Goal: Find specific page/section: Find specific page/section

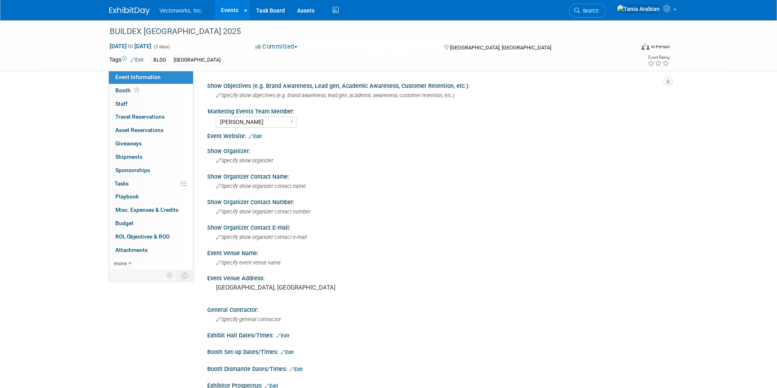
select select "Sarah Rose Angley"
click at [230, 11] on link "Events" at bounding box center [230, 10] width 30 height 20
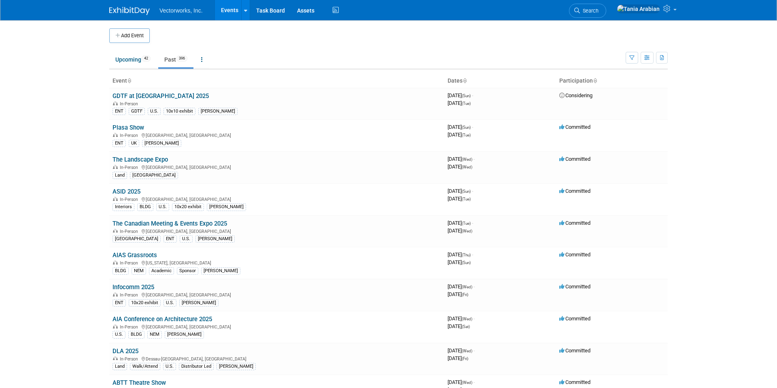
click at [175, 57] on link "Past 396" at bounding box center [175, 59] width 35 height 15
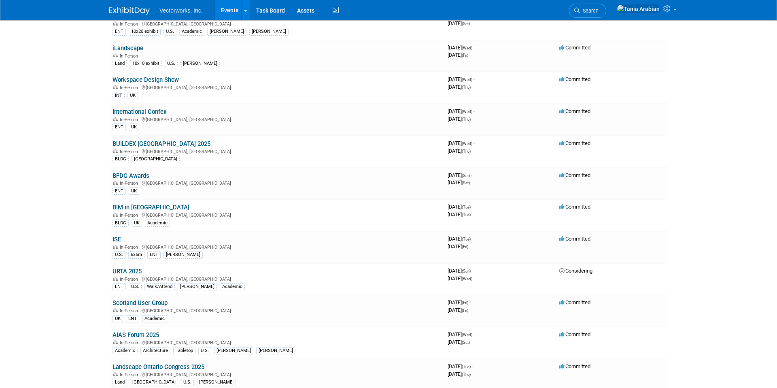
scroll to position [921, 0]
click at [115, 242] on link "ISE" at bounding box center [116, 240] width 8 height 7
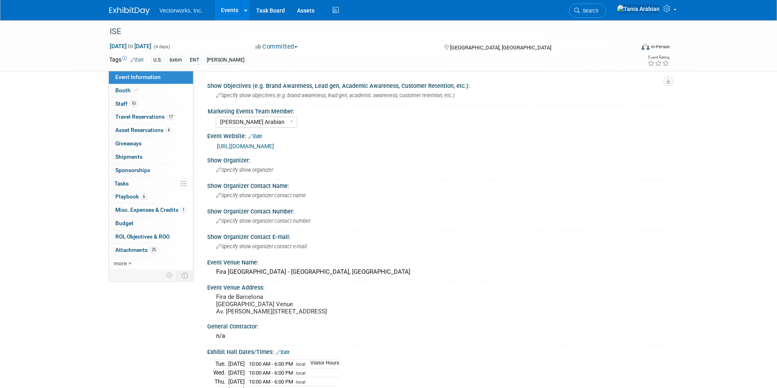
select select "Tania Arabian"
click at [129, 223] on span "Budget" at bounding box center [124, 223] width 18 height 6
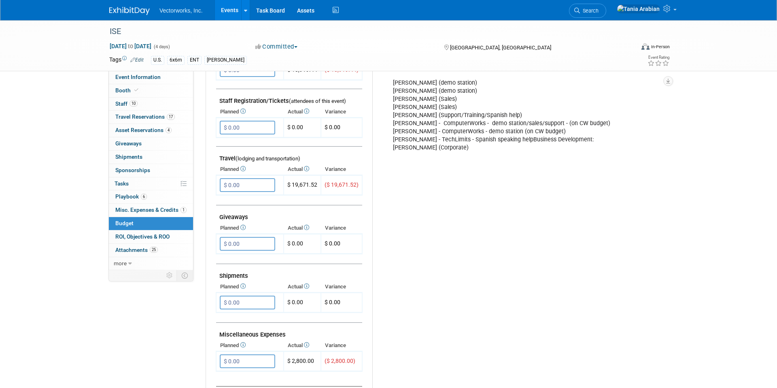
scroll to position [249, 0]
